Goal: Submit feedback/report problem

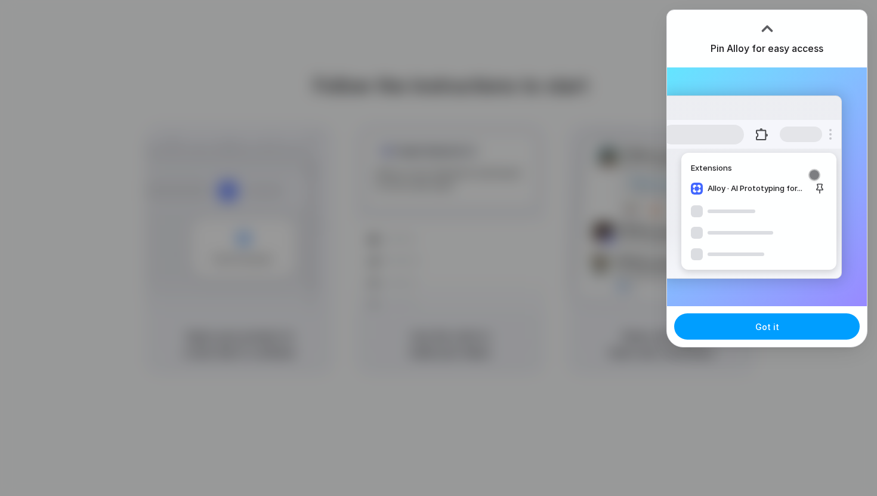
click at [776, 321] on span "Got it" at bounding box center [767, 326] width 24 height 13
